Goal: Information Seeking & Learning: Learn about a topic

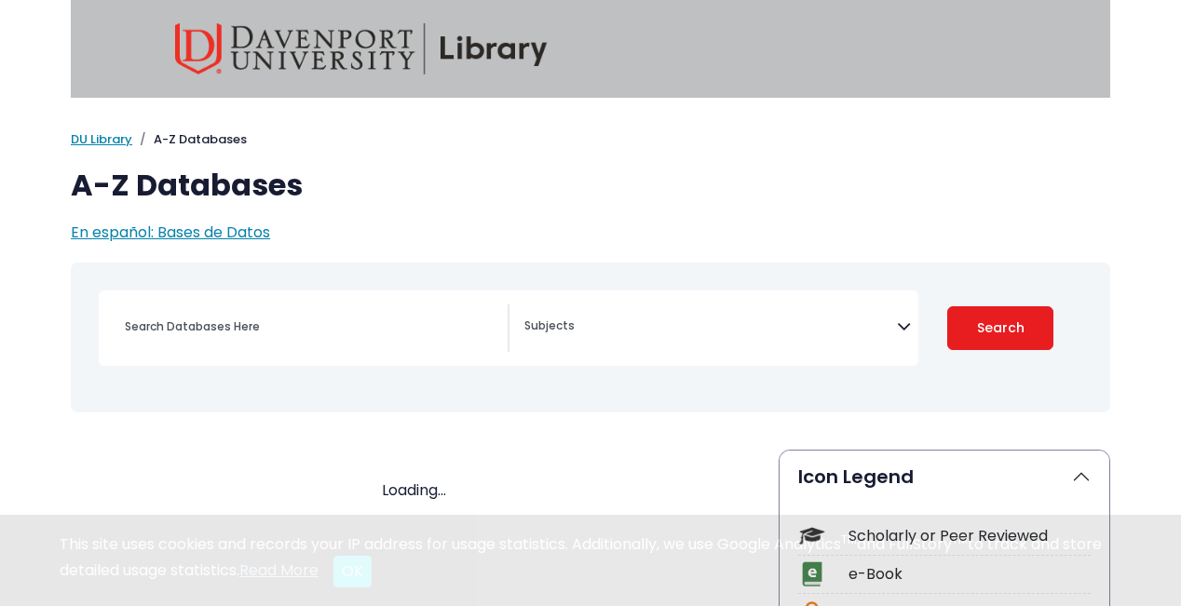
select select "Database Subject Filter"
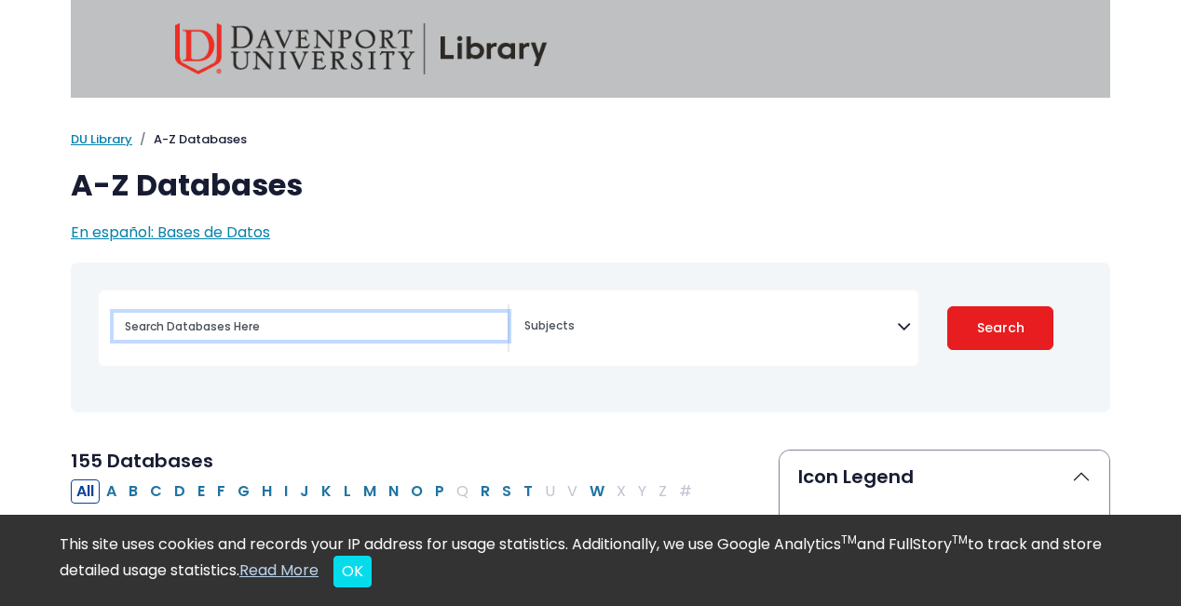
click at [278, 337] on input "Search database by title or keyword" at bounding box center [311, 326] width 394 height 27
type input "ç"
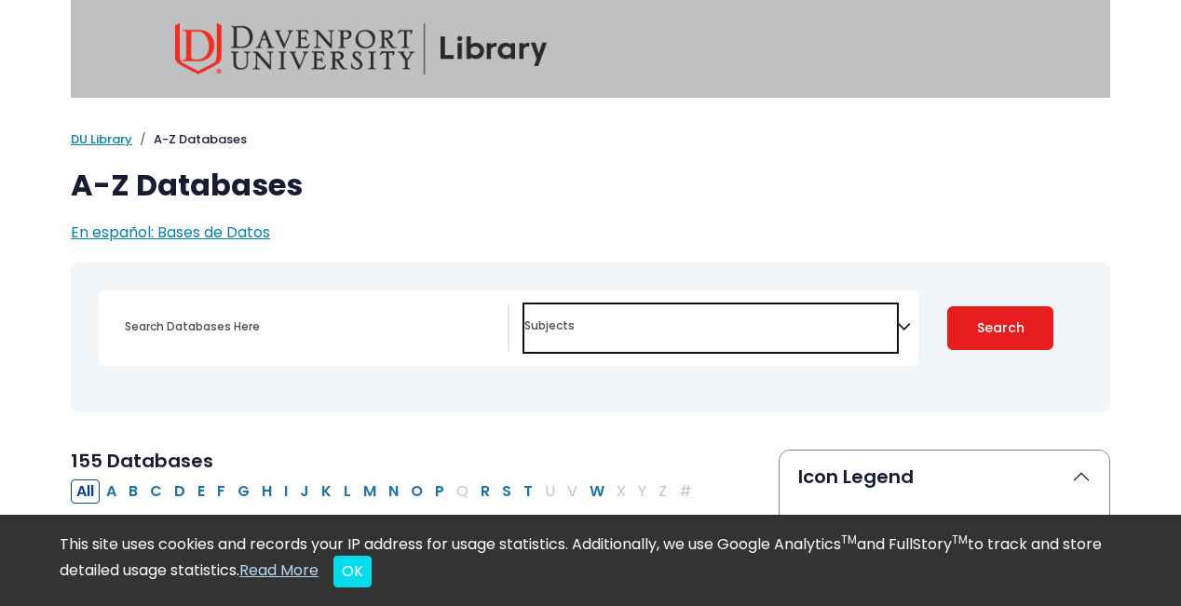
click at [892, 330] on textarea "Search" at bounding box center [710, 327] width 373 height 15
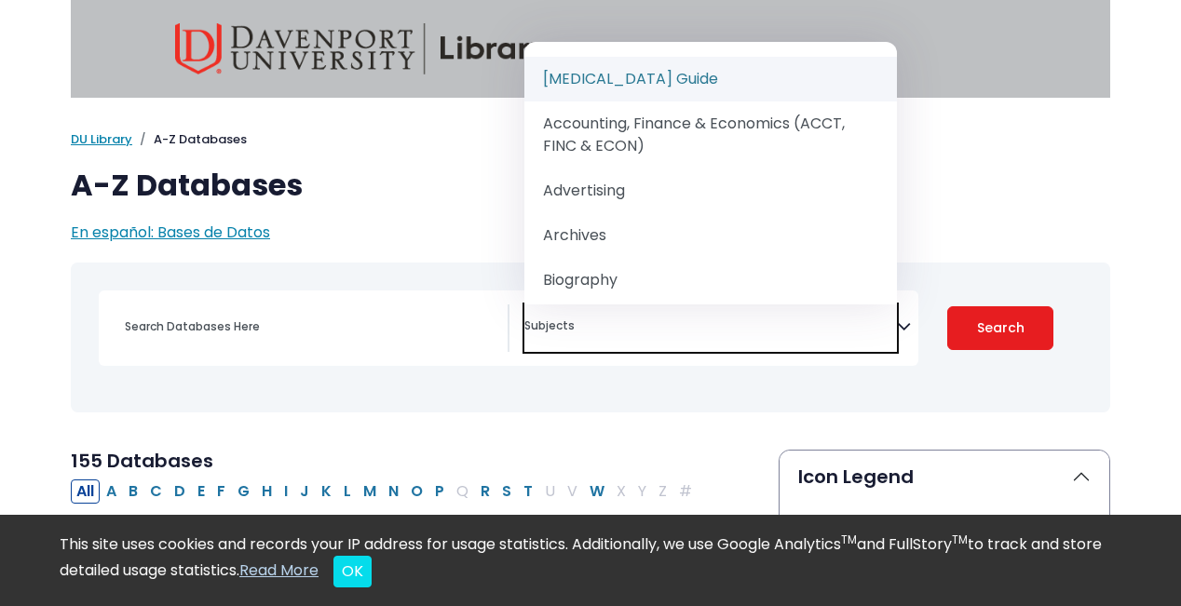
click at [1029, 211] on div "My [PERSON_NAME] DU Library Library Guides A-Z Databases A-Z Databases En españ…" at bounding box center [591, 187] width 1062 height 114
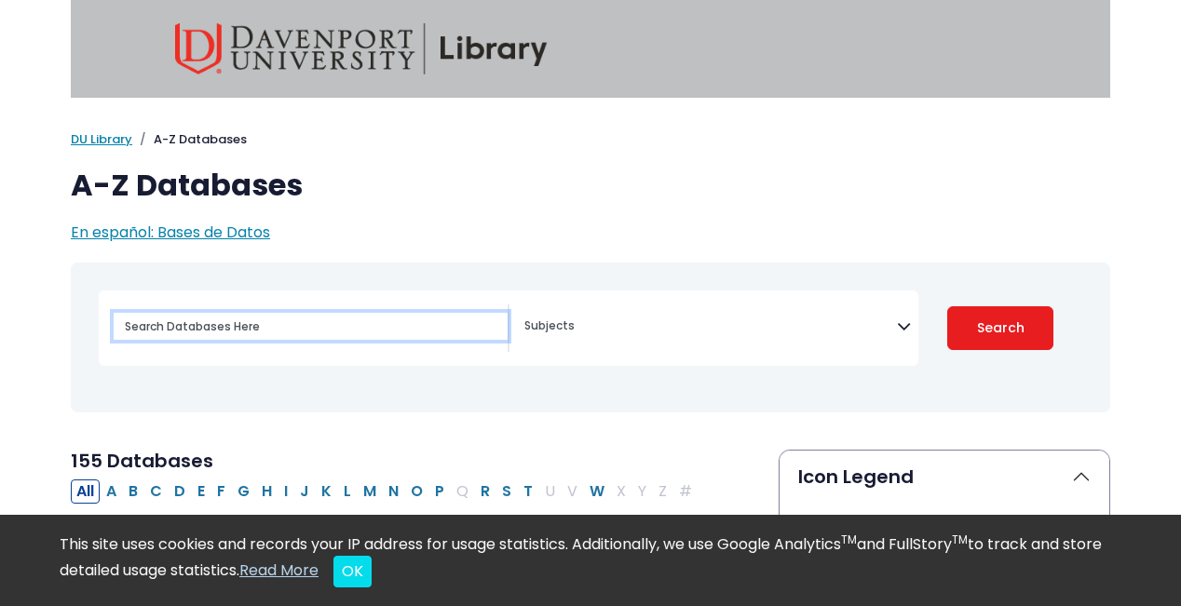
click at [251, 328] on input "Search database by title or keyword" at bounding box center [311, 326] width 394 height 27
paste input "Should health care be considered a human right and provided free to all people?"
type input "Should health care be considered a human right and provided free to all people?"
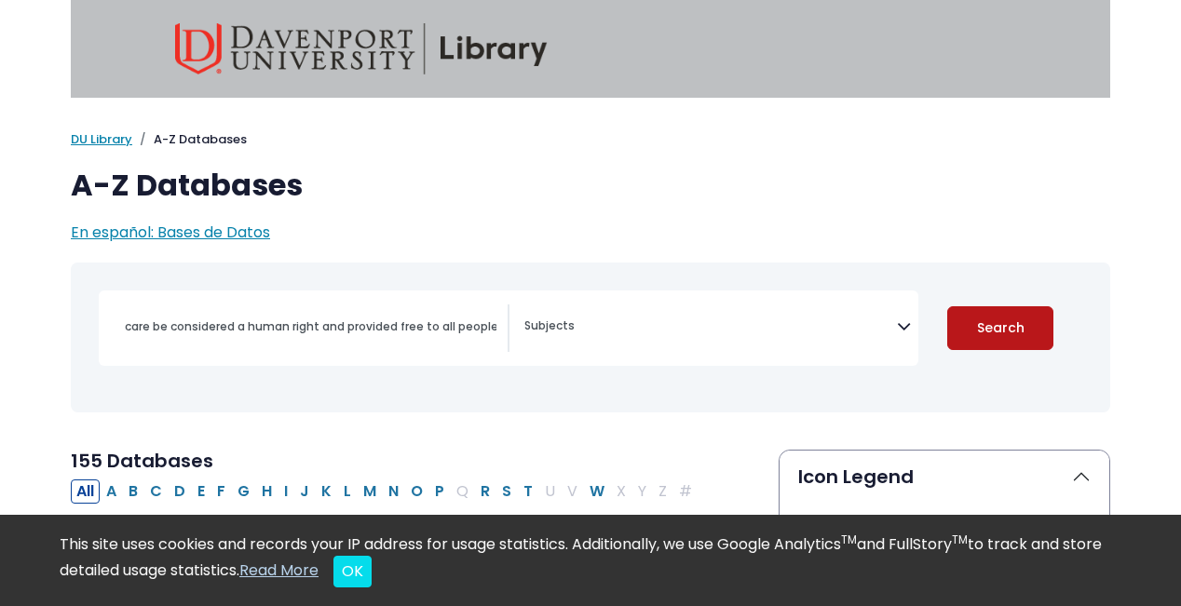
click at [984, 333] on button "Search" at bounding box center [1000, 328] width 106 height 44
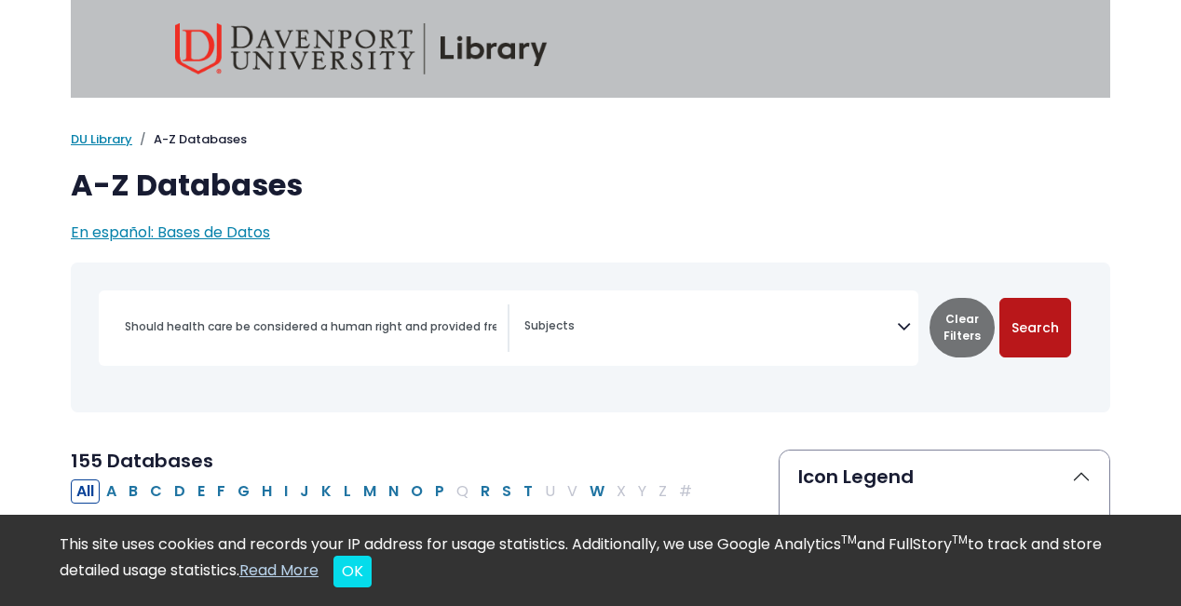
select select "Database Subject Filter"
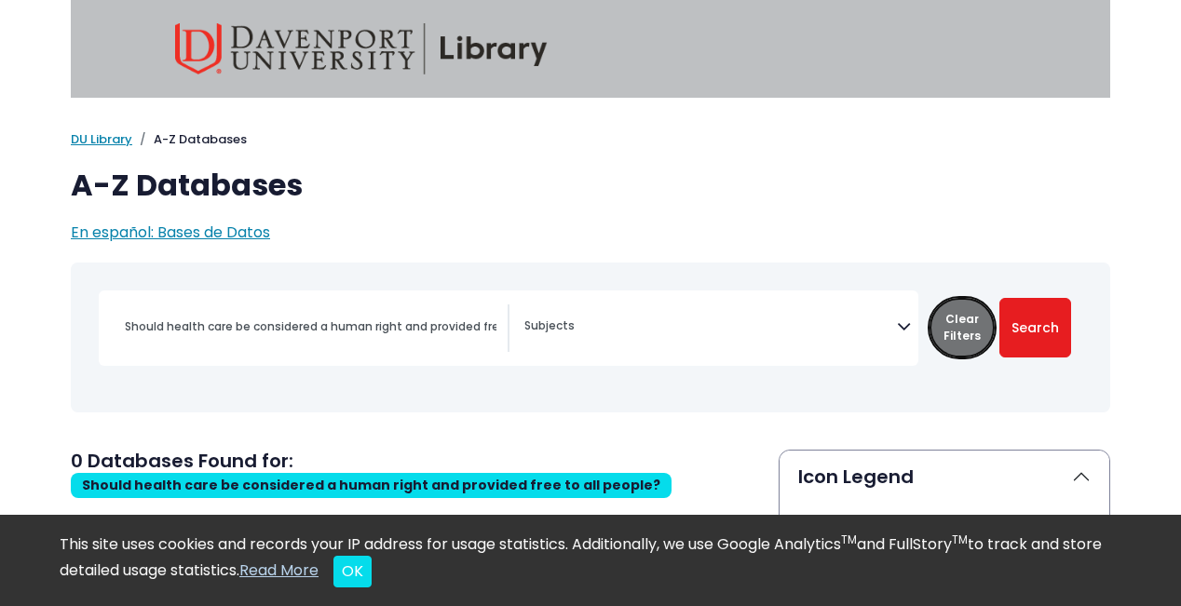
click at [982, 333] on button "Clear Filters" at bounding box center [962, 328] width 65 height 60
select select "Database Subject Filter"
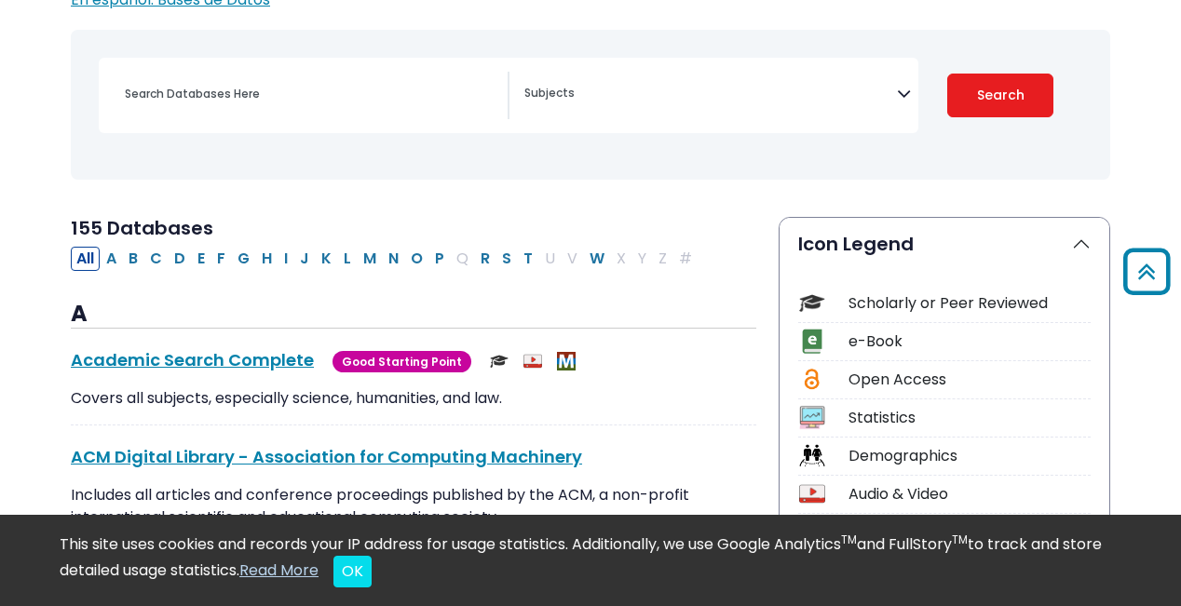
scroll to position [193, 0]
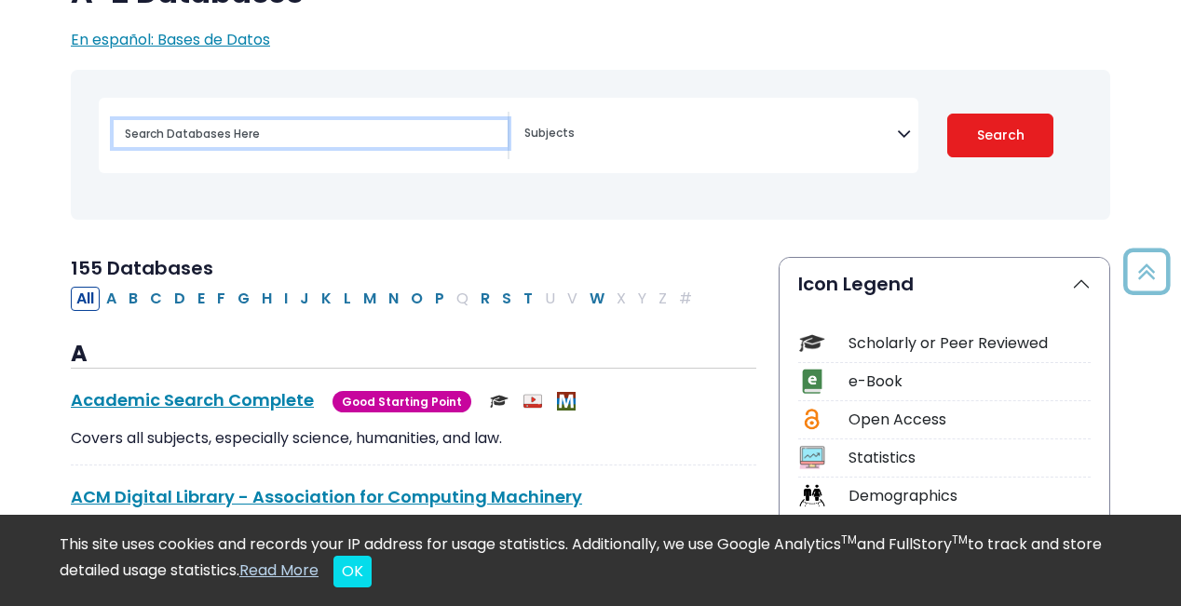
click at [352, 131] on input "Search database by title or keyword" at bounding box center [311, 133] width 394 height 27
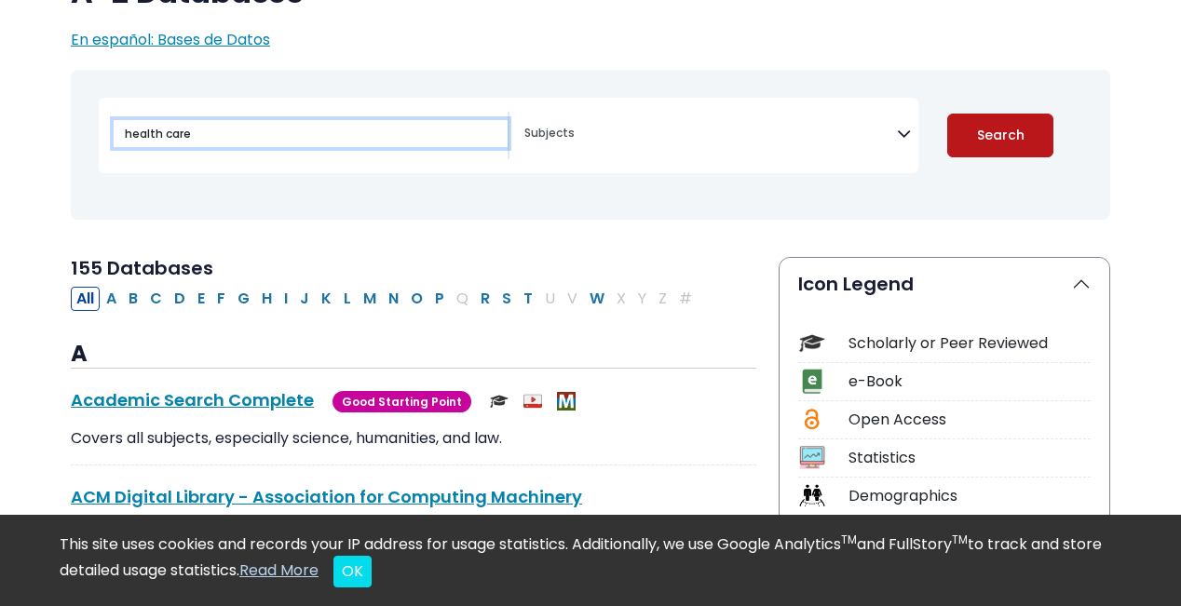
type input "health care"
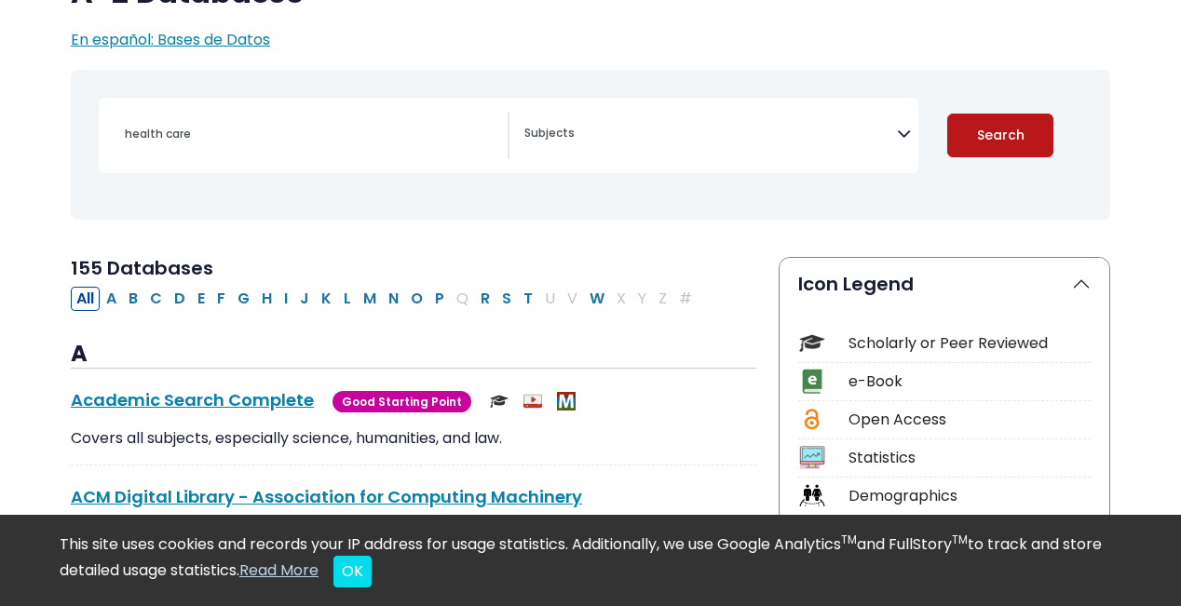
click at [970, 156] on button "Search" at bounding box center [1000, 136] width 106 height 44
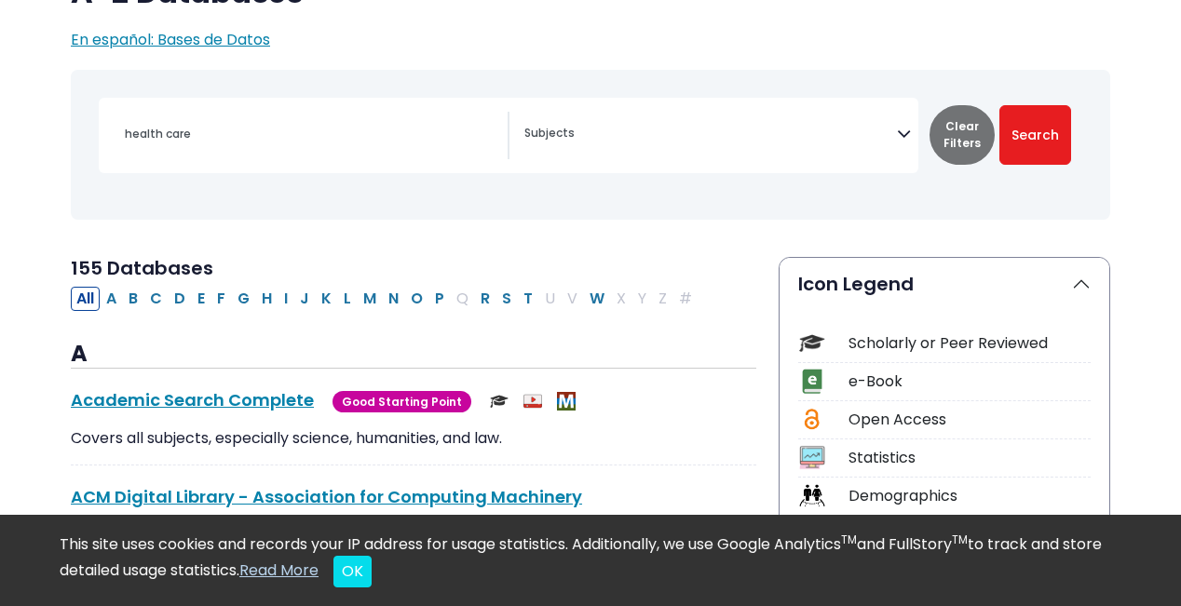
select select "Database Subject Filter"
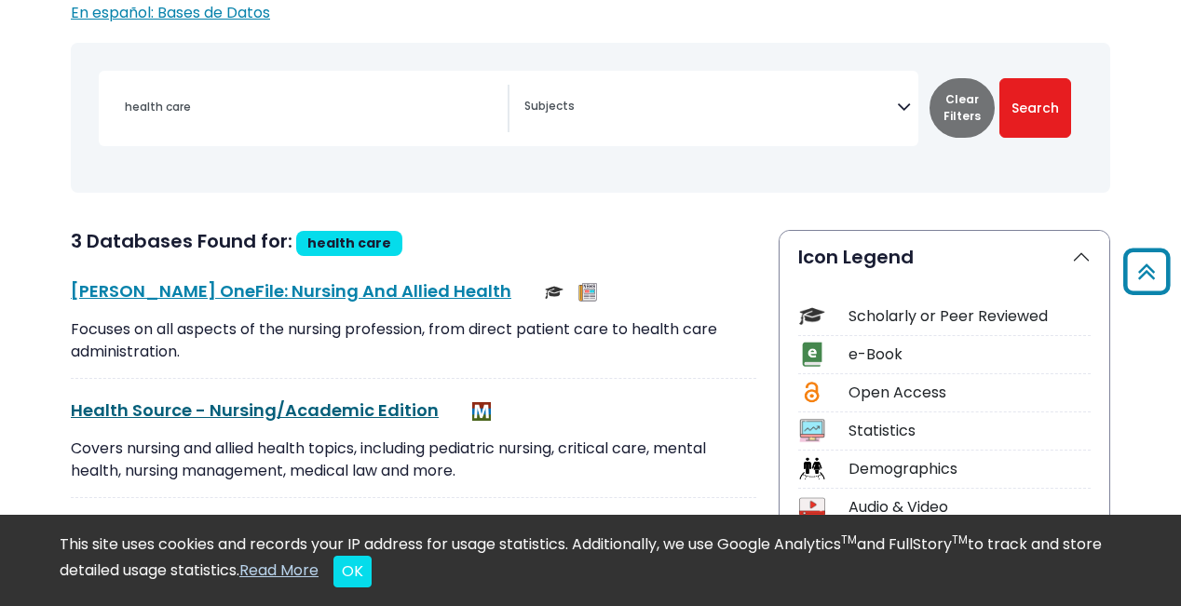
scroll to position [143, 0]
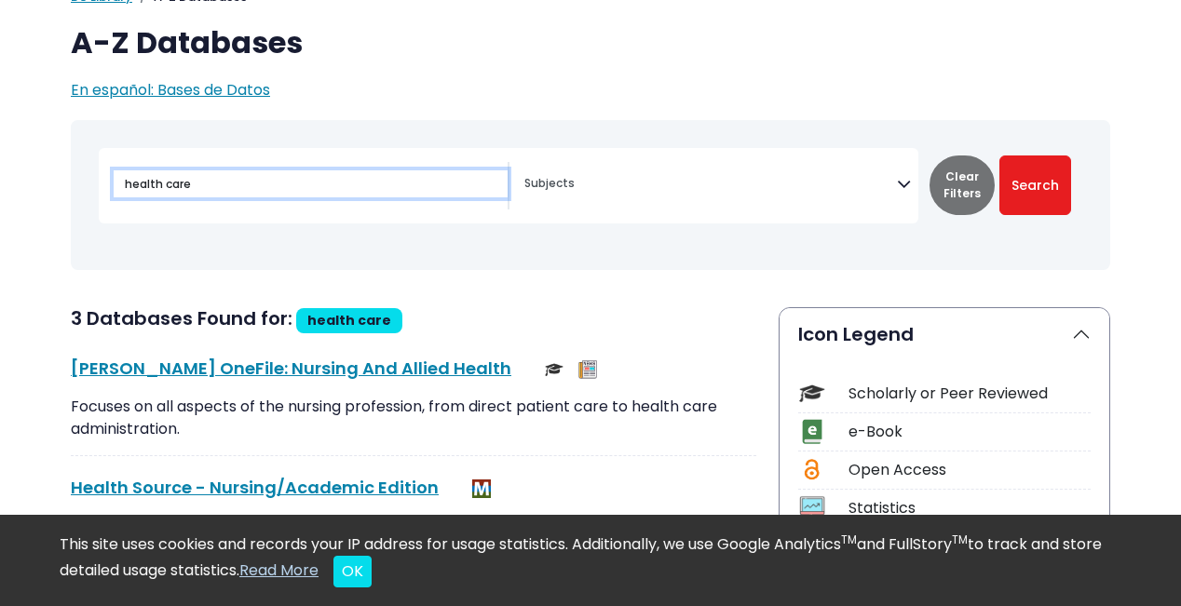
click at [243, 174] on input "health care" at bounding box center [311, 183] width 394 height 27
drag, startPoint x: 250, startPoint y: 179, endPoint x: 39, endPoint y: 162, distance: 211.2
type input "free health"
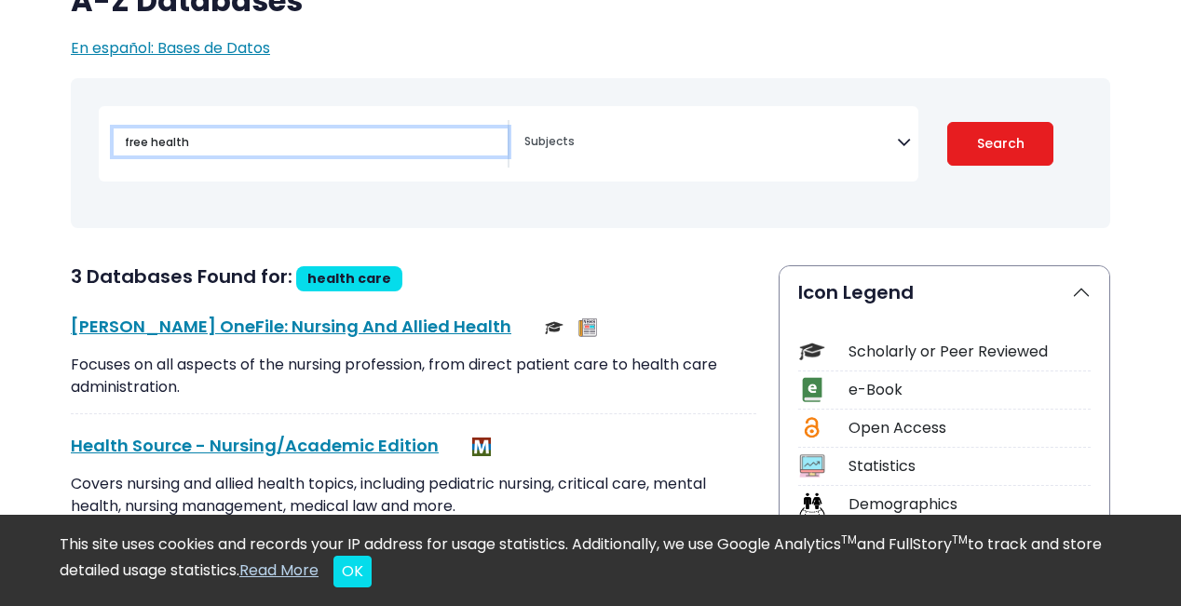
select select "Database Subject Filter"
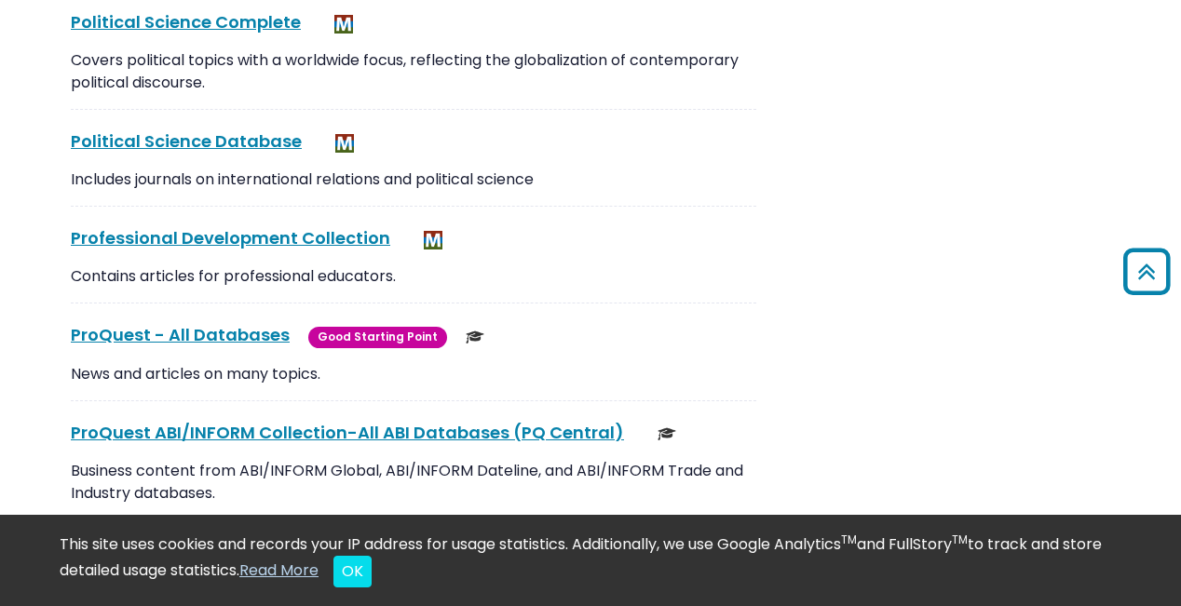
scroll to position [13511, 0]
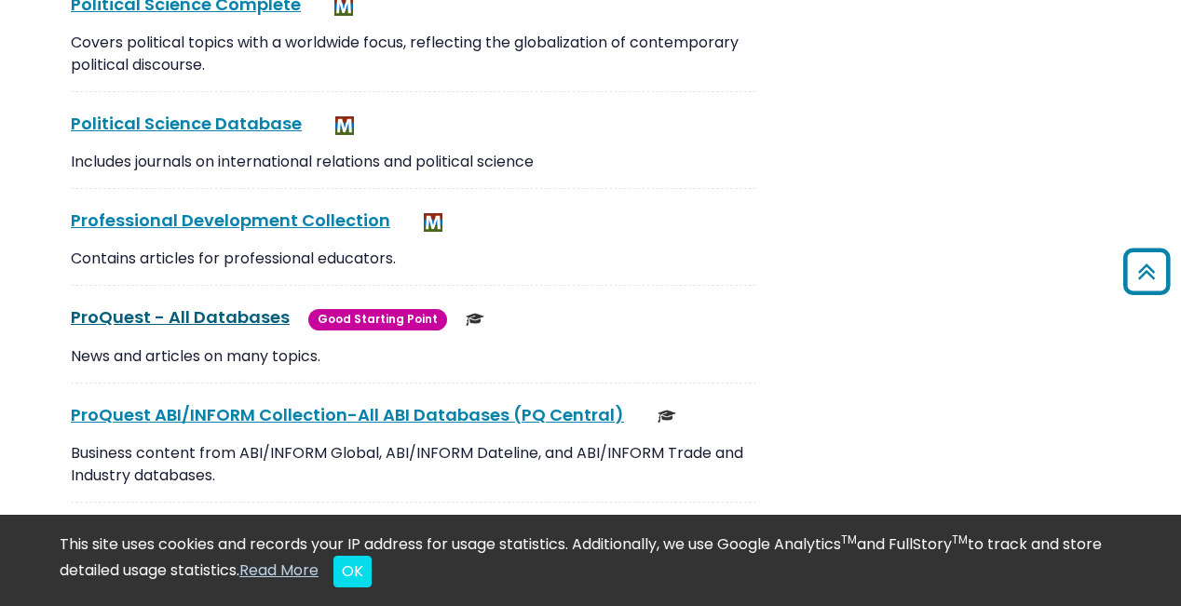
click at [176, 305] on link "ProQuest - All Databases This link opens in a new window" at bounding box center [180, 316] width 219 height 23
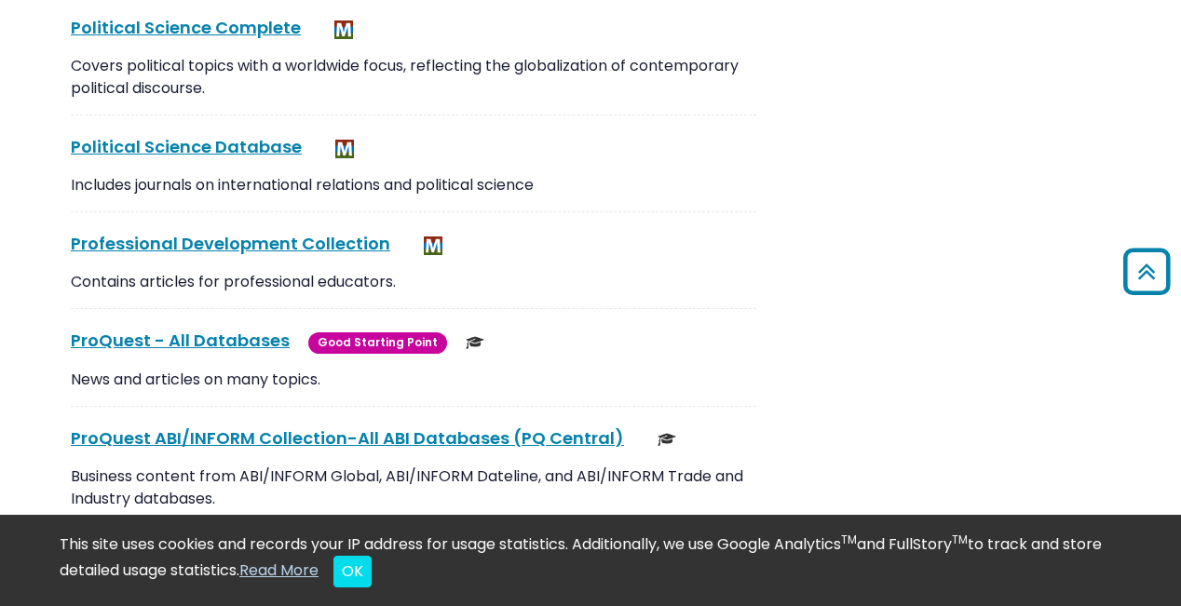
scroll to position [13480, 0]
